Goal: Task Accomplishment & Management: Manage account settings

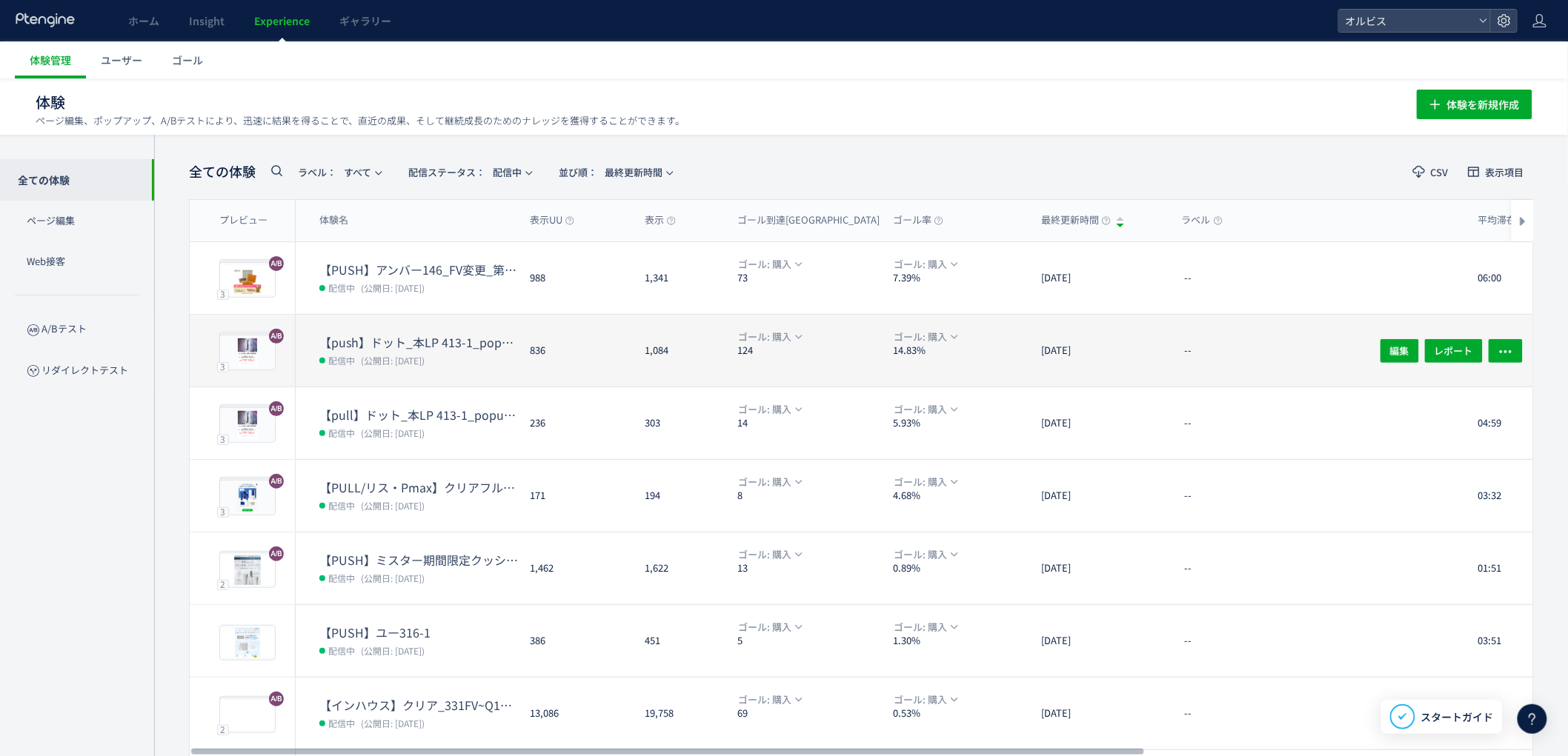
click at [425, 358] on span "(公開日: [DATE])" at bounding box center [393, 360] width 64 height 13
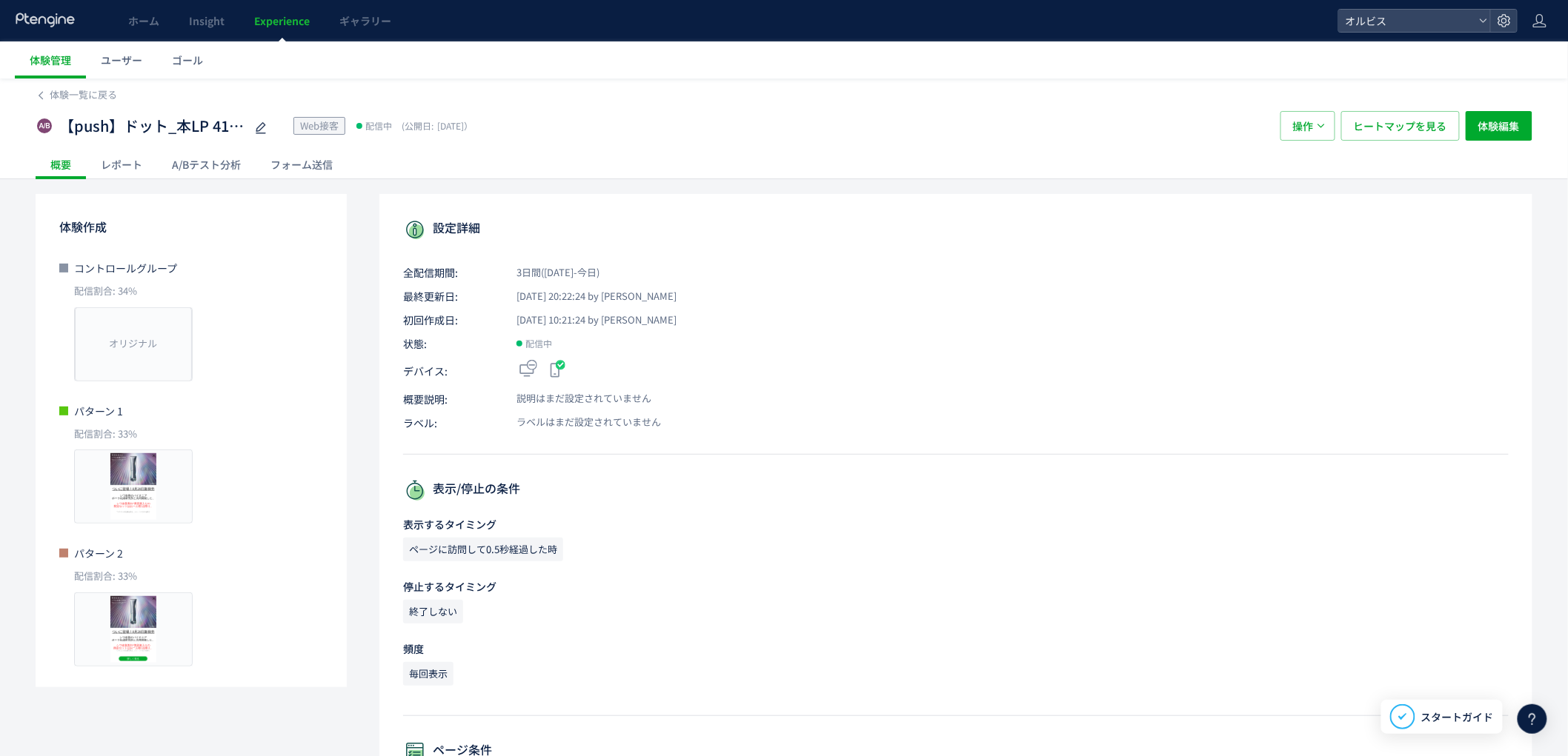
click at [199, 167] on div "A/Bテスト分析" at bounding box center [206, 165] width 98 height 30
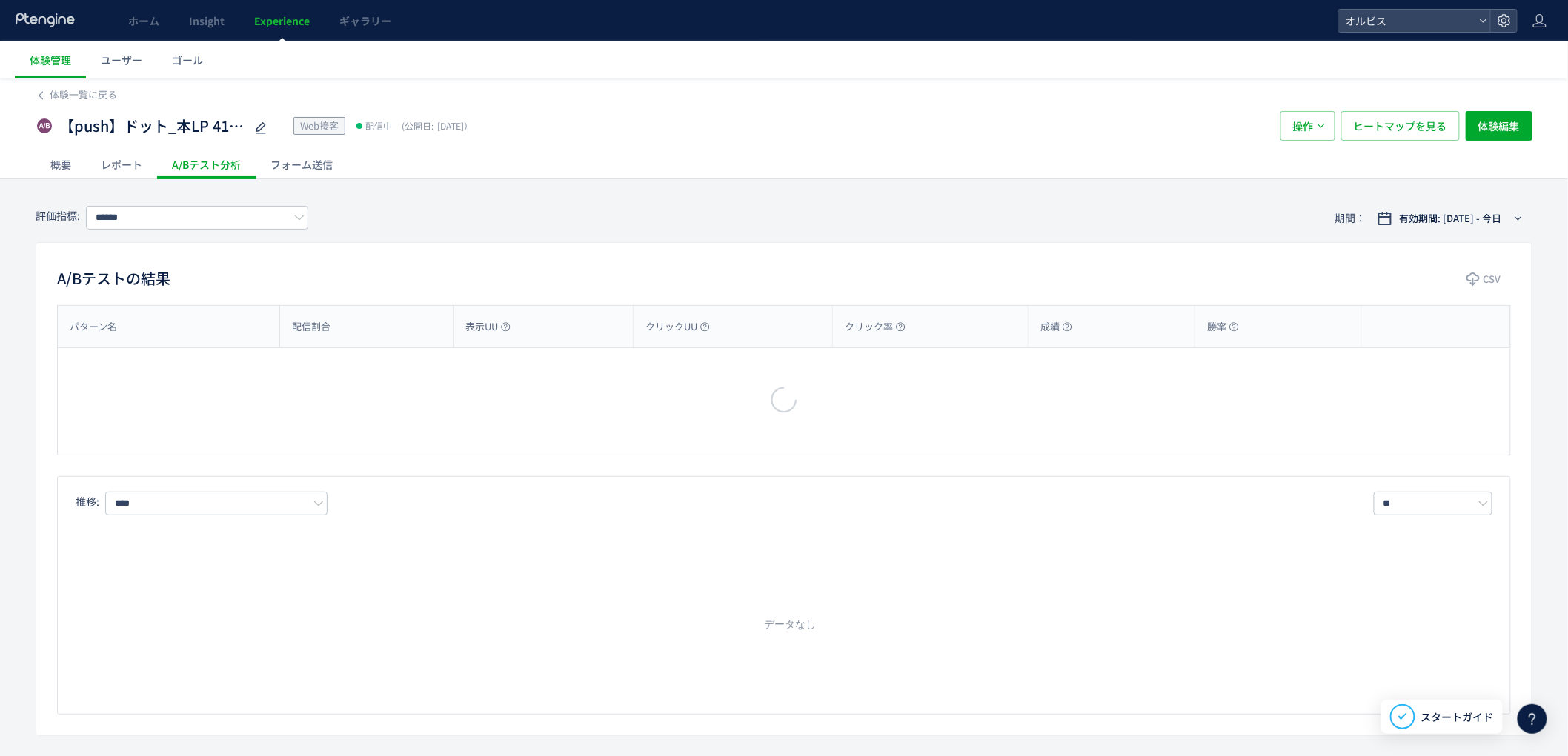
type input "**"
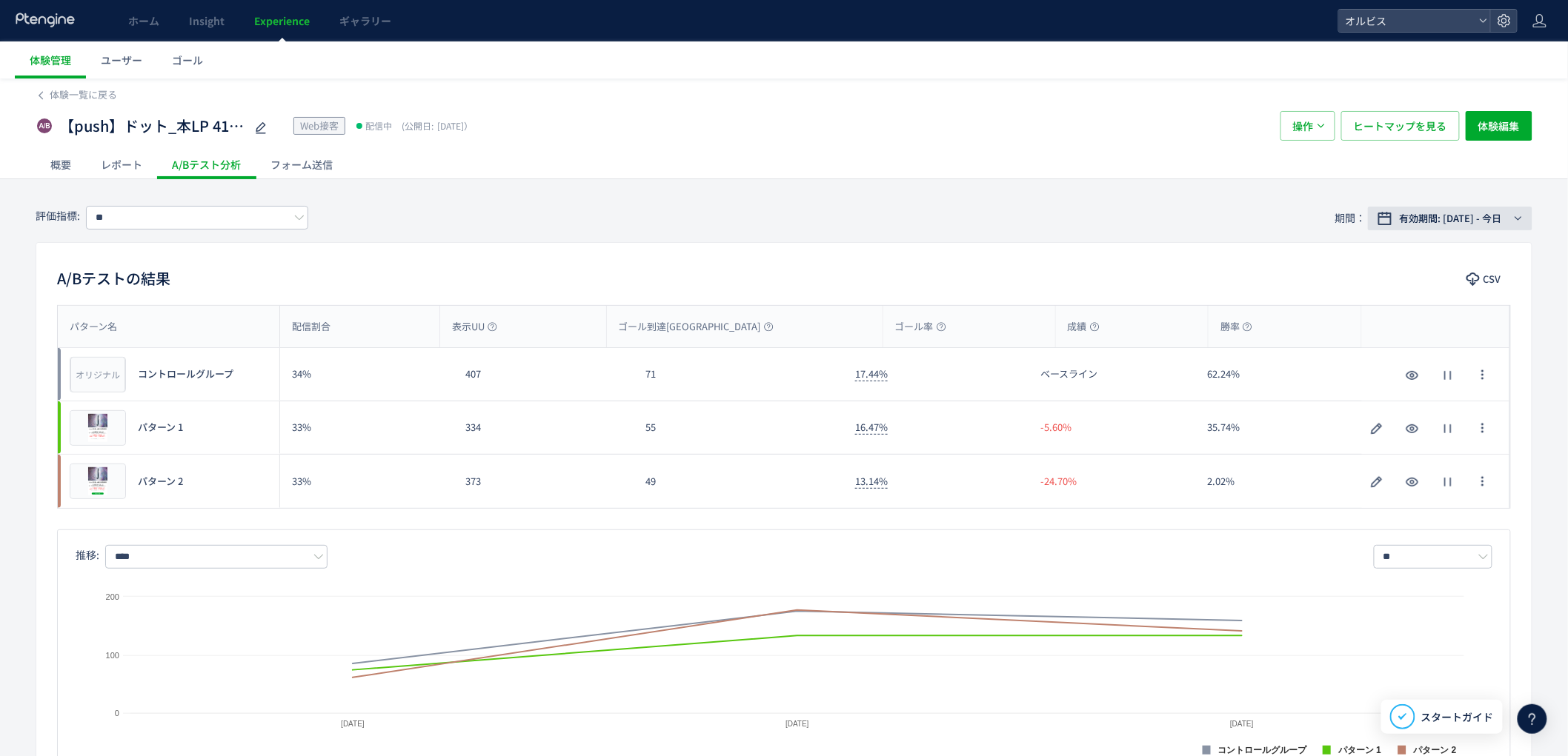
click at [1465, 213] on span "有効期間: 2025/08/21 - 今日" at bounding box center [1450, 218] width 102 height 15
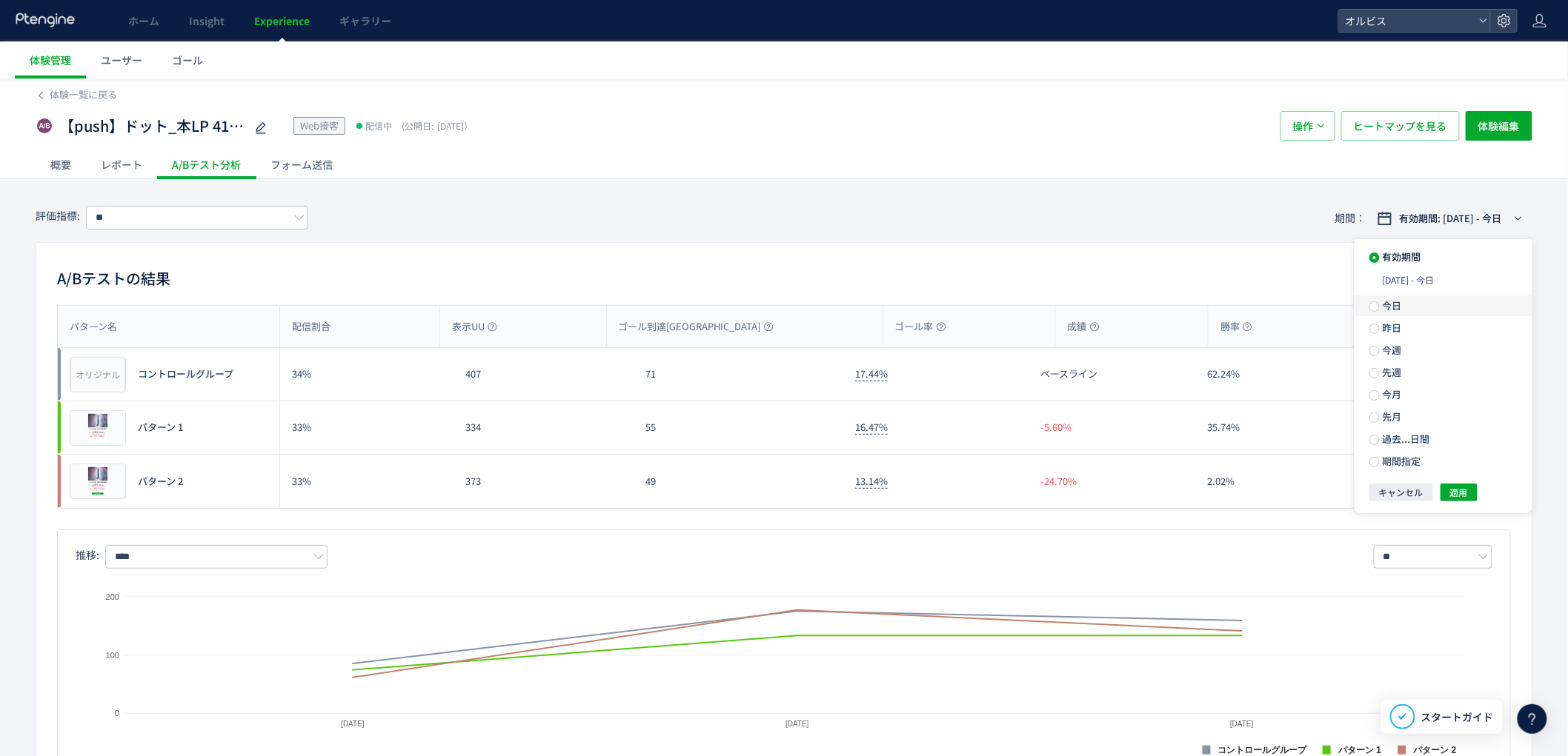
click at [1383, 304] on span "今日" at bounding box center [1391, 305] width 22 height 14
click at [1453, 475] on span "適用" at bounding box center [1459, 466] width 18 height 18
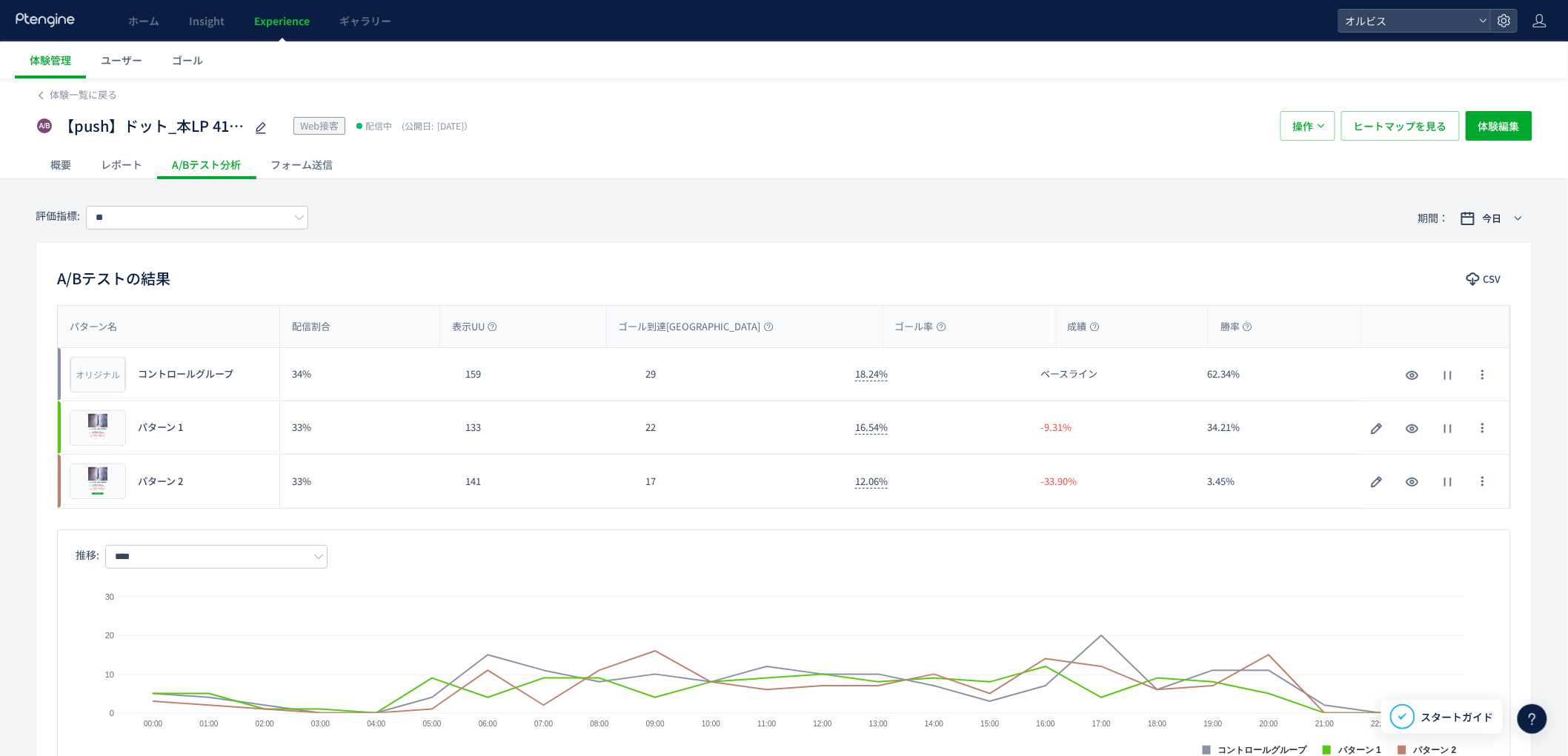
click at [276, 20] on span "Experience" at bounding box center [282, 21] width 56 height 15
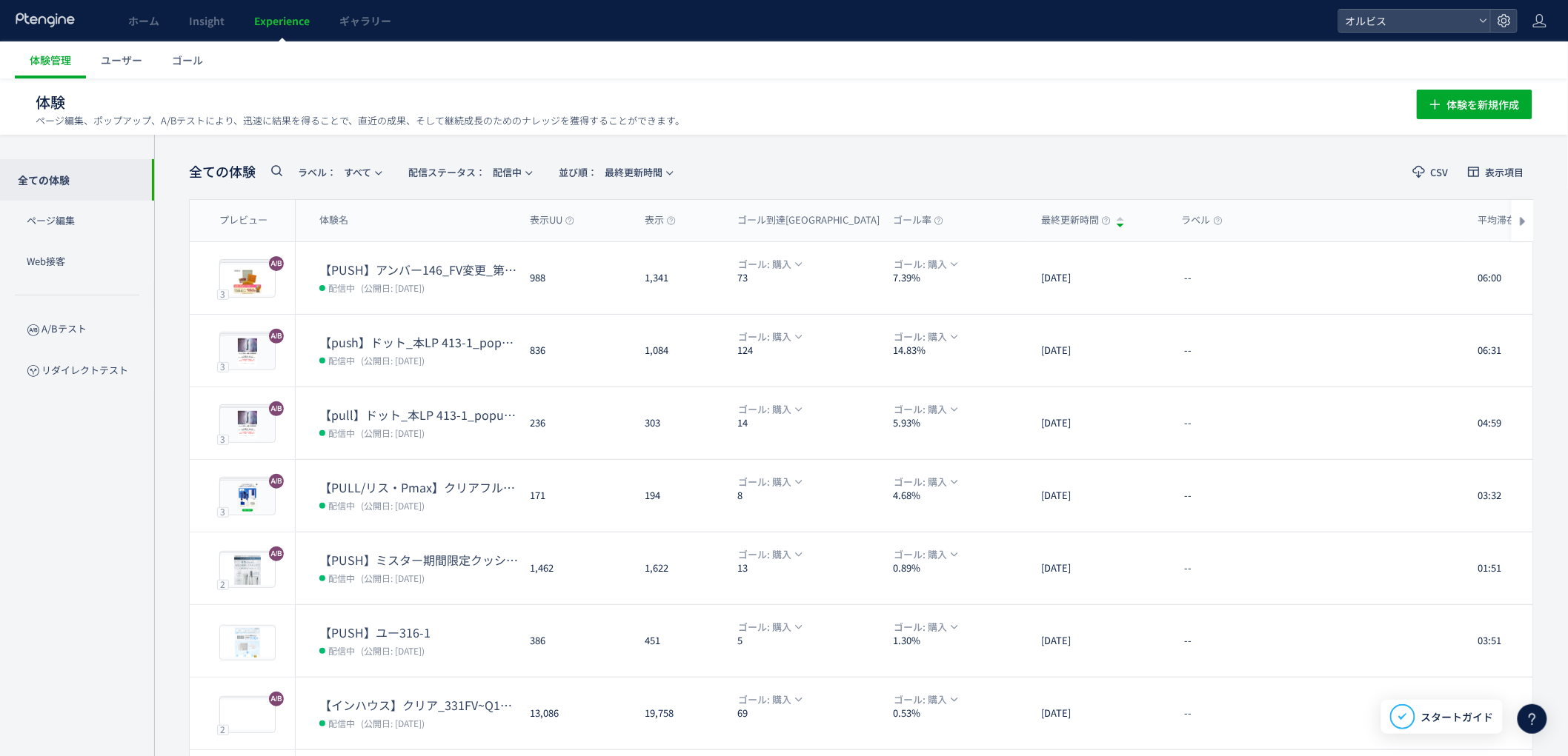
click at [399, 207] on div "体験名" at bounding box center [407, 221] width 222 height 42
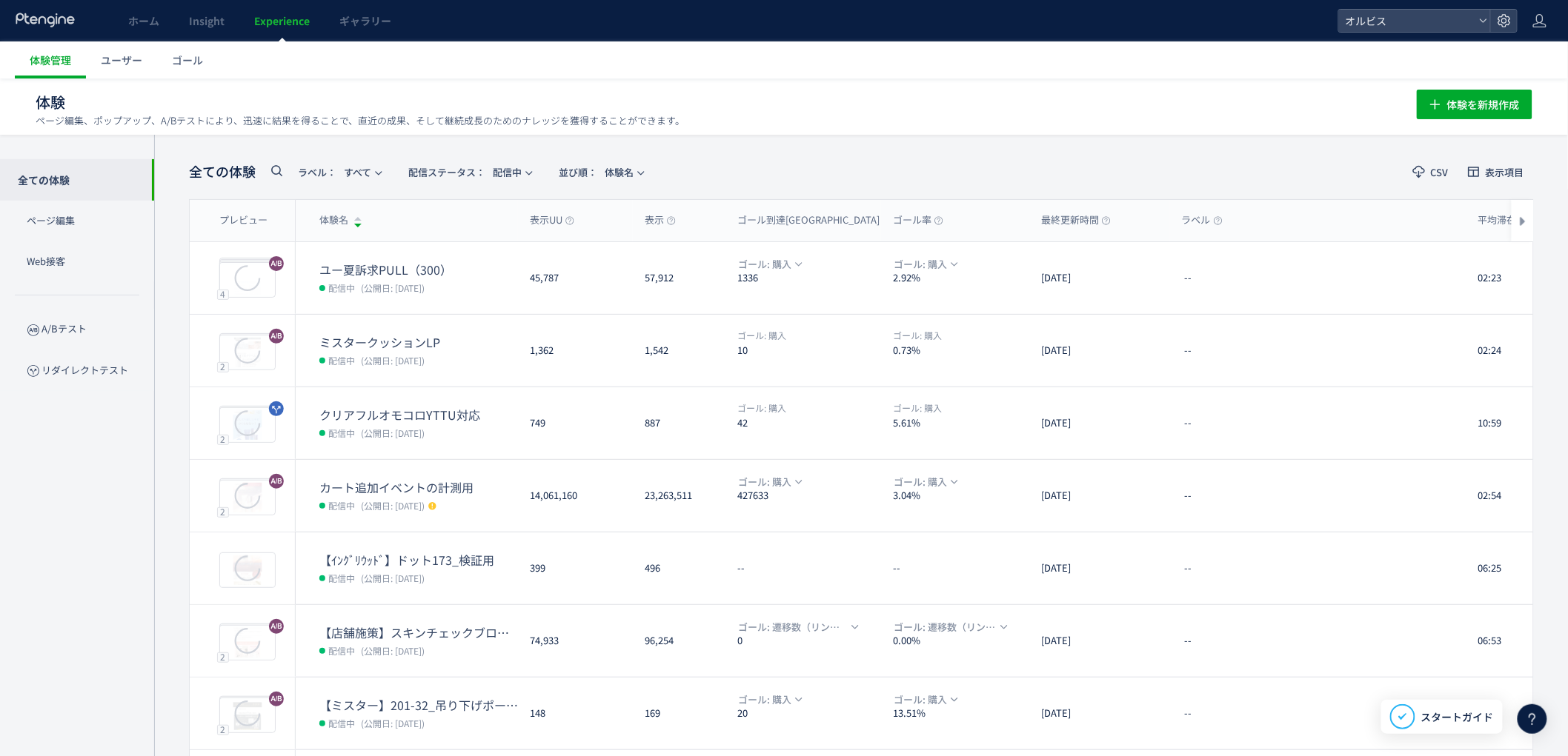
click at [370, 367] on dd "配信中 (公開日: 2025/07/29)" at bounding box center [419, 360] width 199 height 19
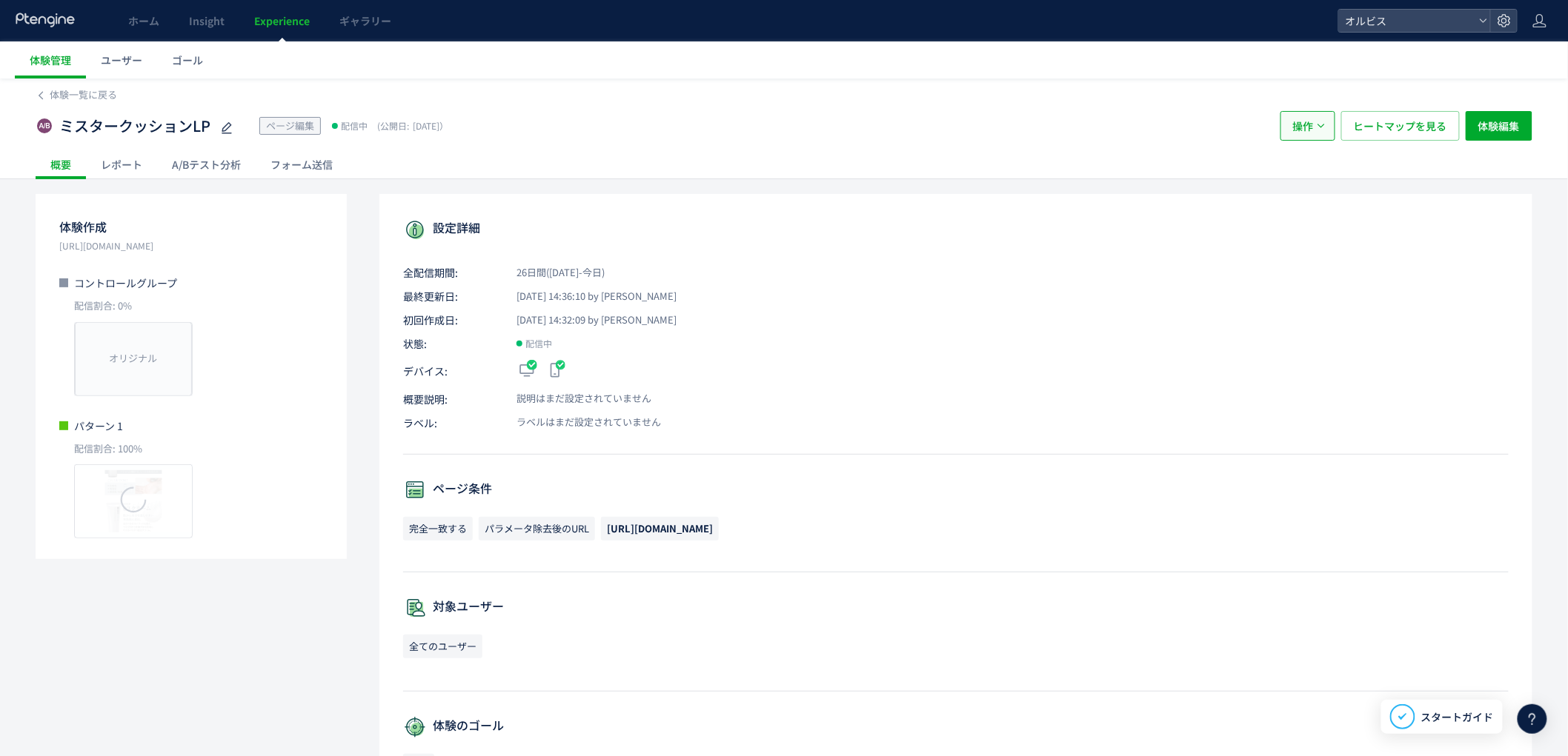
click at [1319, 128] on icon "button" at bounding box center [1321, 126] width 9 height 9
click at [1313, 174] on li "停止" at bounding box center [1308, 171] width 51 height 27
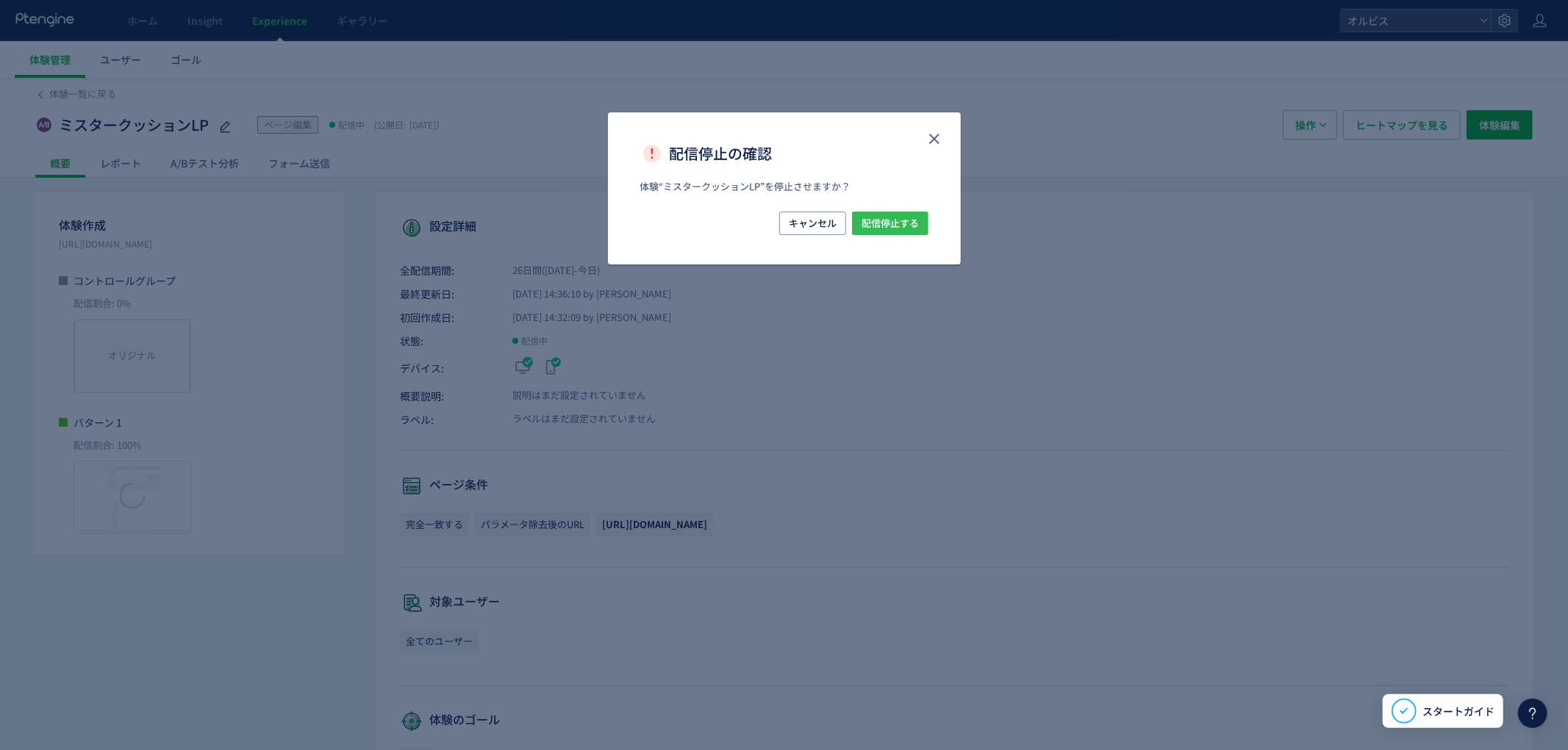
click at [910, 230] on span "配信停止する" at bounding box center [891, 223] width 58 height 24
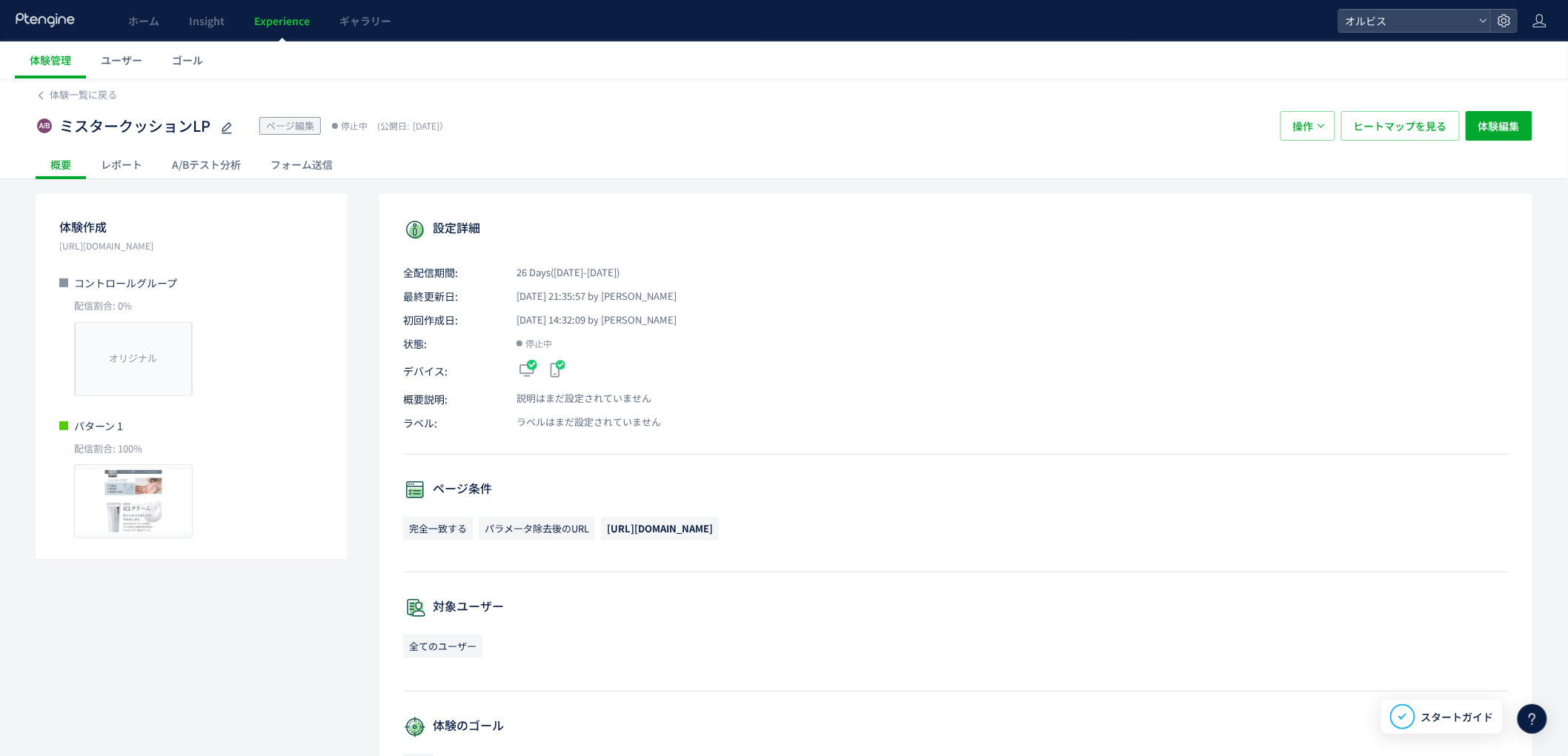
click at [291, 19] on span "Experience" at bounding box center [282, 21] width 56 height 15
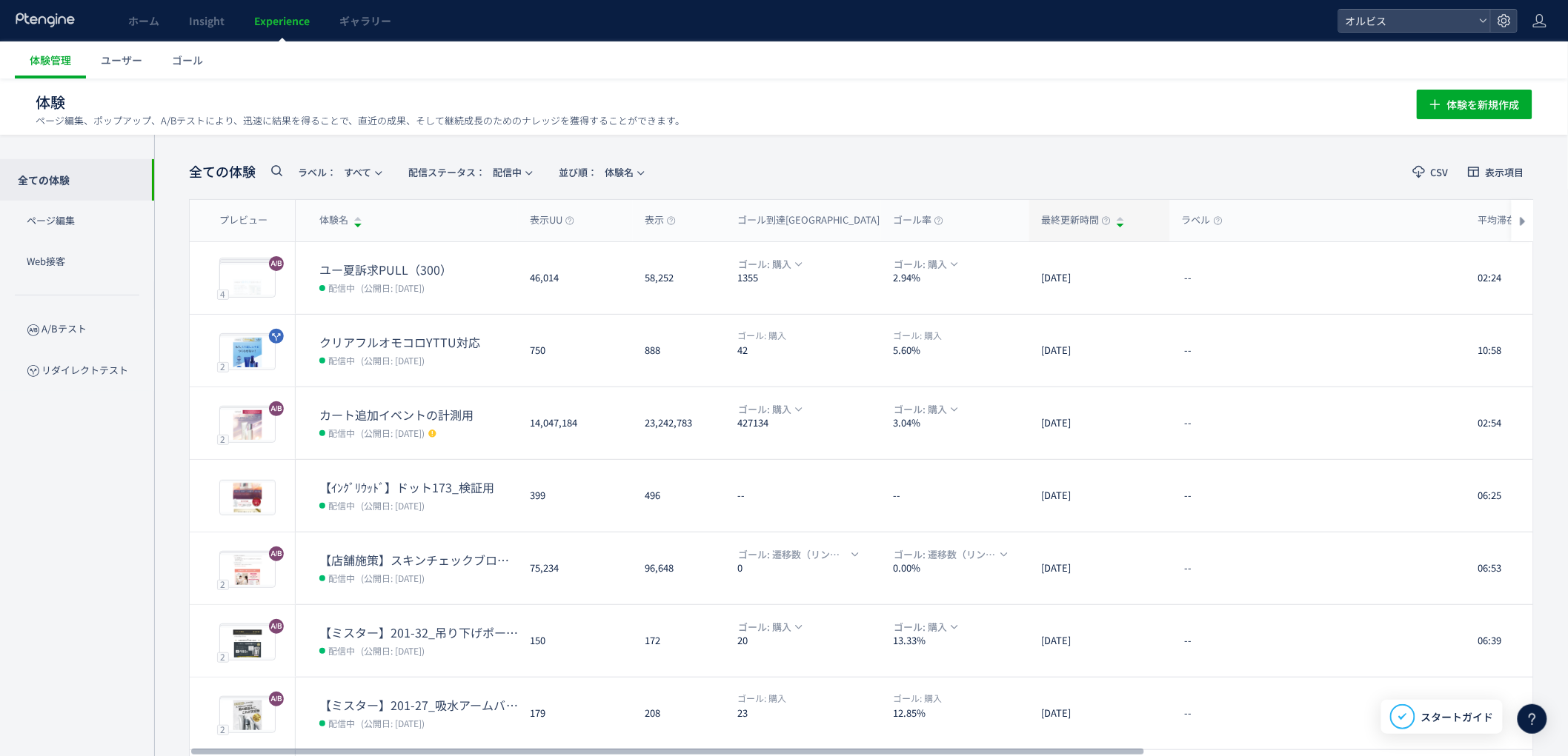
click at [1056, 225] on span "最終更新時間" at bounding box center [1075, 220] width 69 height 14
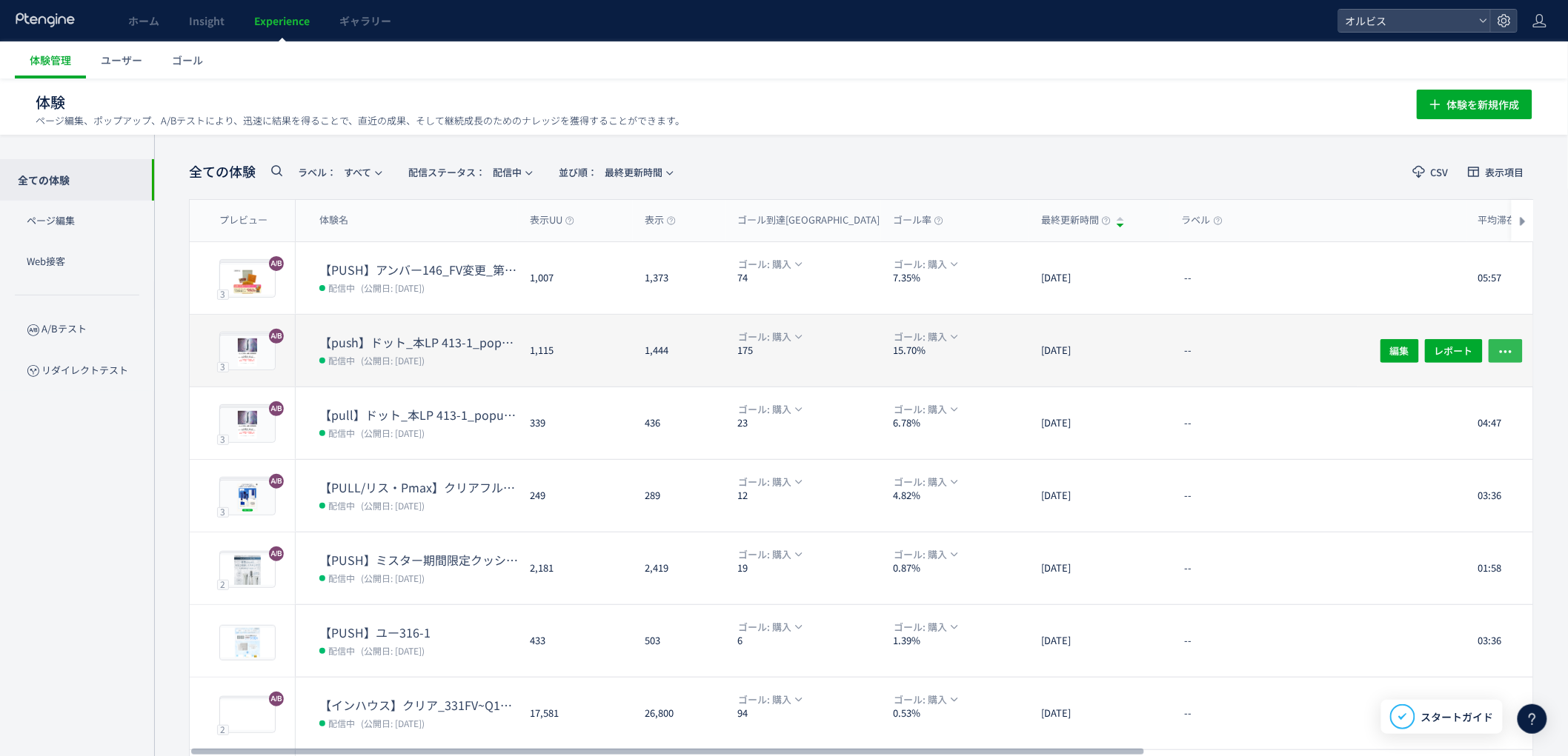
click at [1500, 353] on icon "button" at bounding box center [1505, 351] width 15 height 15
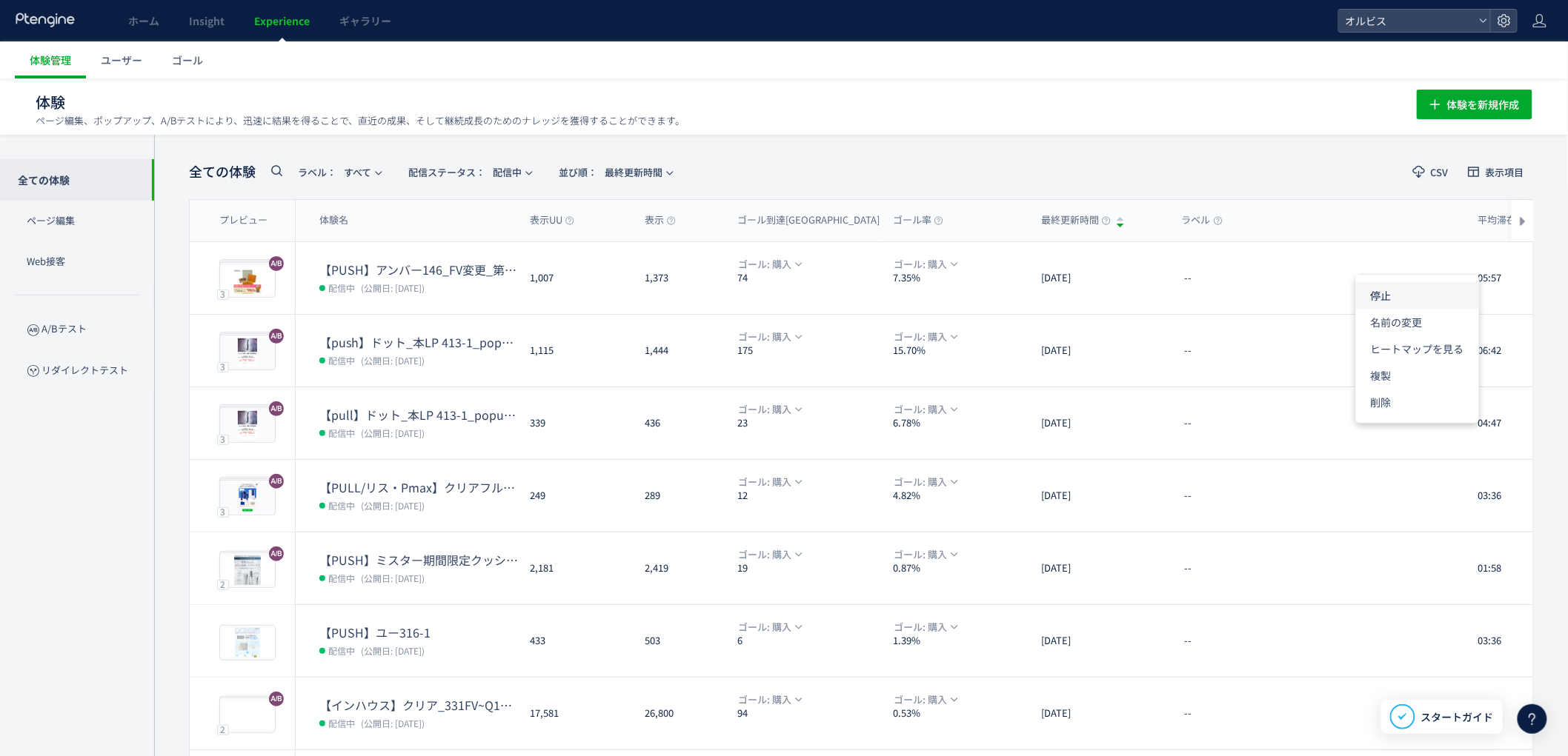
click at [1377, 336] on li "停止" at bounding box center [1417, 349] width 123 height 27
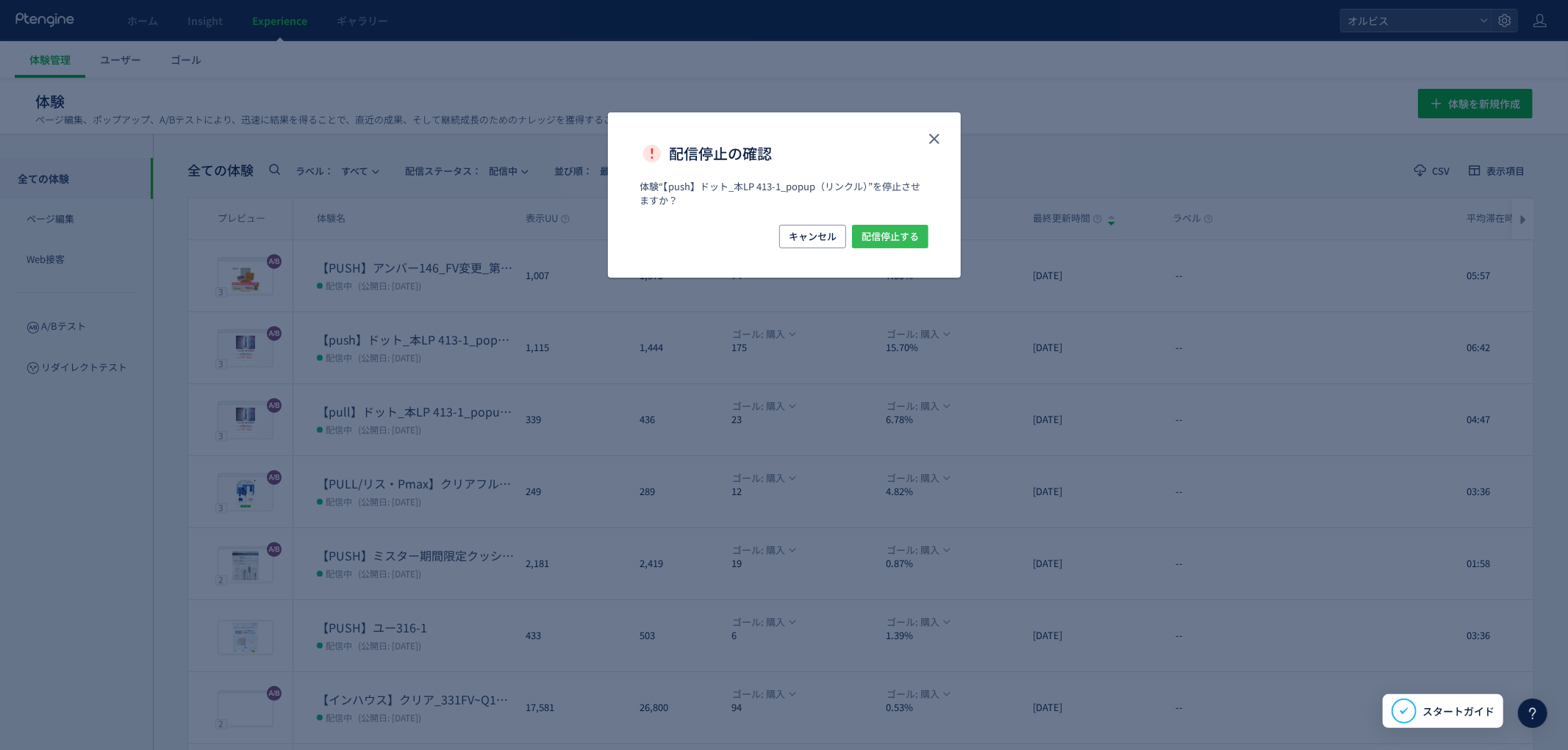
click at [892, 238] on span "配信停止する" at bounding box center [891, 236] width 58 height 24
